Goal: Register for event/course

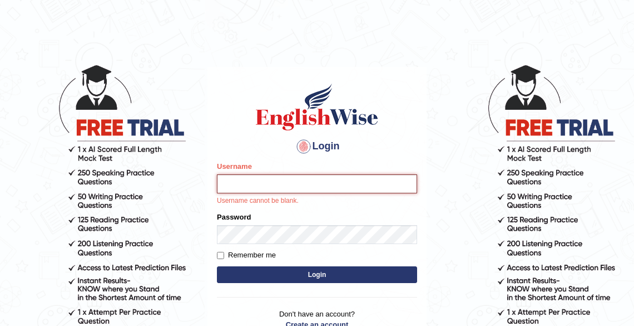
click at [232, 183] on input "Username" at bounding box center [317, 183] width 200 height 19
type input "Tshering_Phuntsho2025"
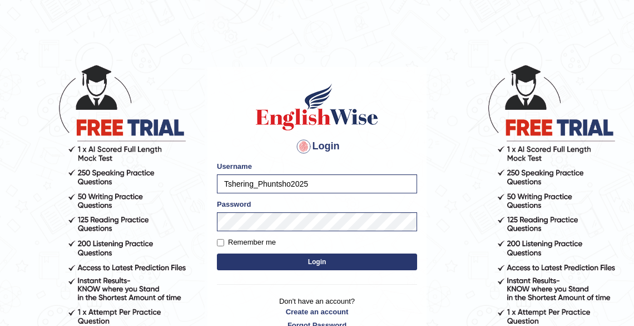
click at [324, 263] on button "Login" at bounding box center [317, 261] width 200 height 17
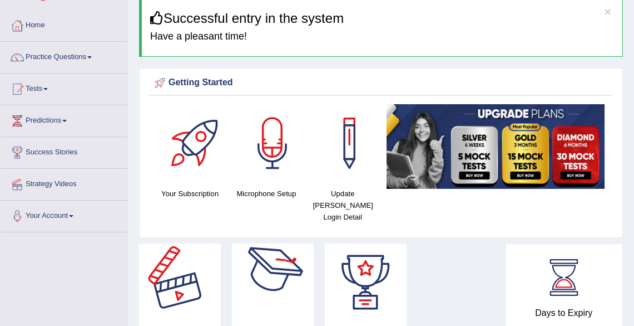
scroll to position [45, 0]
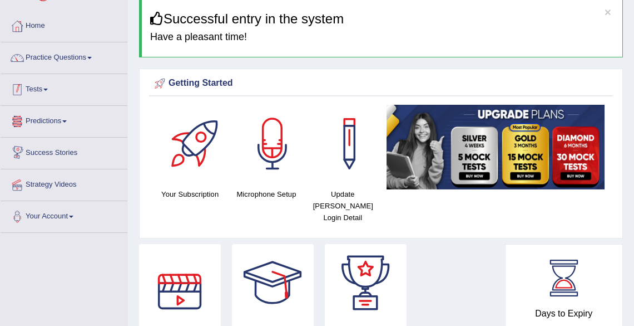
click at [47, 88] on link "Tests" at bounding box center [64, 88] width 127 height 28
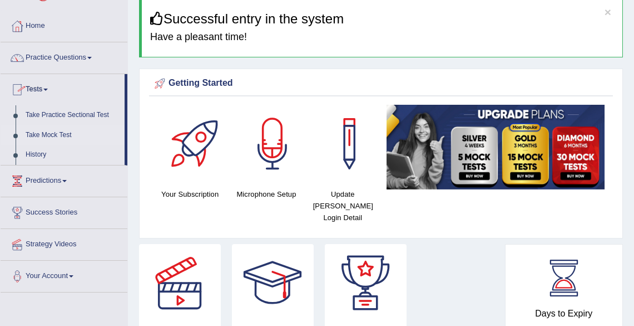
click at [53, 136] on link "Take Mock Test" at bounding box center [73, 135] width 104 height 20
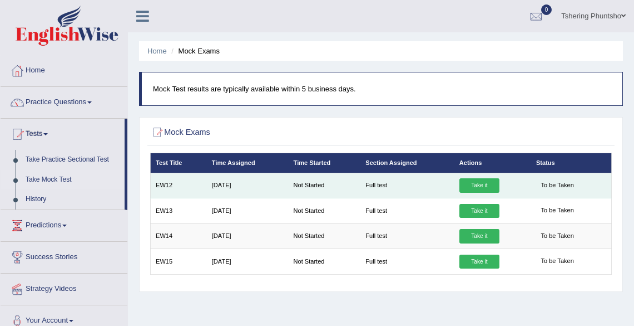
click at [479, 188] on link "Take it" at bounding box center [480, 185] width 40 height 14
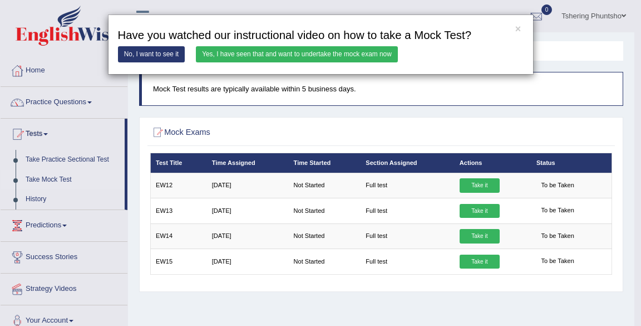
click at [257, 53] on link "Yes, I have seen that and want to undertake the mock exam now" at bounding box center [297, 54] width 202 height 16
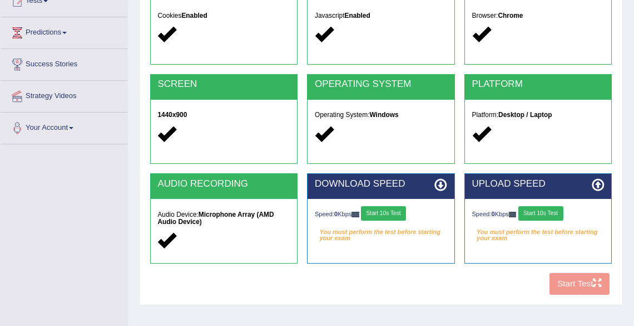
scroll to position [134, 0]
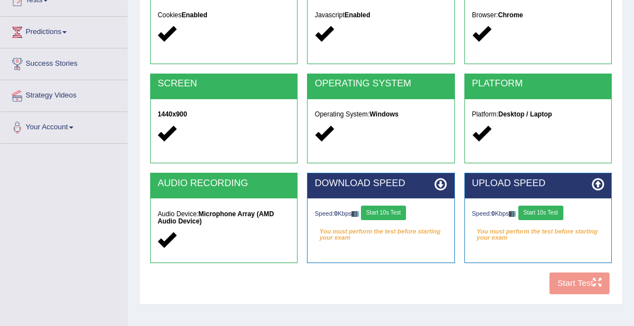
click at [387, 211] on button "Start 10s Test" at bounding box center [383, 212] width 45 height 14
click at [549, 213] on button "Start 10s Test" at bounding box center [541, 212] width 45 height 14
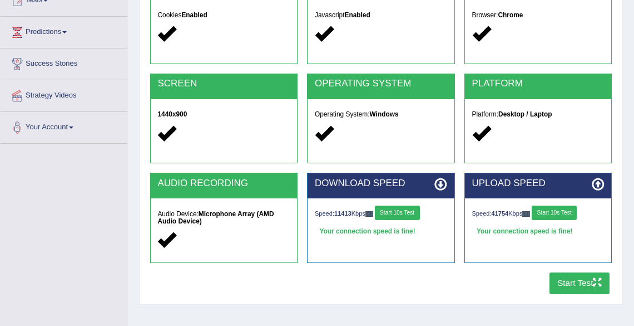
click at [572, 284] on button "Start Test" at bounding box center [580, 283] width 61 height 22
